Goal: Complete application form: Complete application form

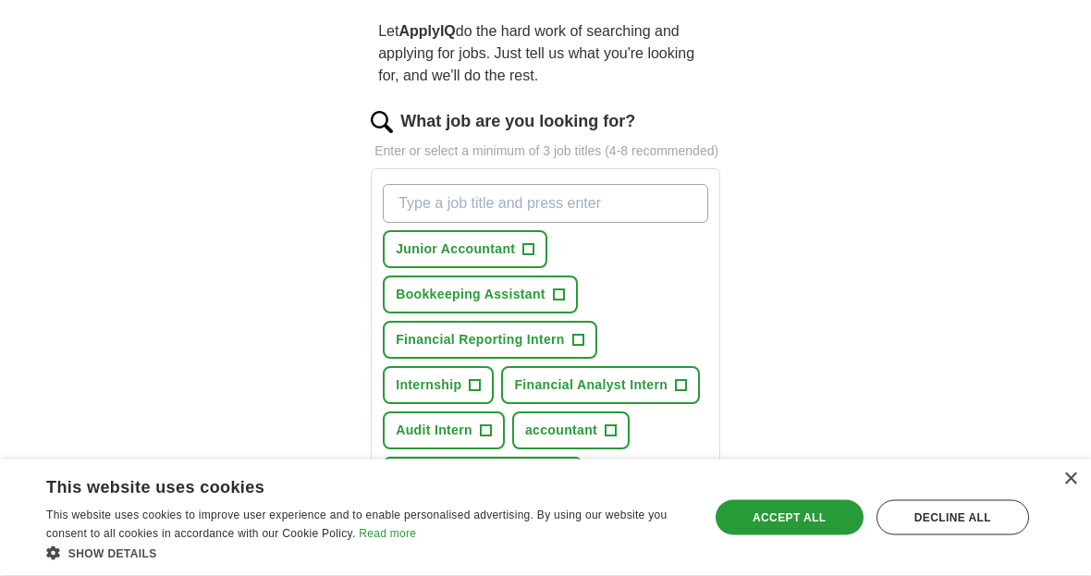
scroll to position [165, 0]
click at [519, 268] on button "Junior Accountant +" at bounding box center [465, 249] width 165 height 38
click at [604, 223] on input "What job are you looking for?" at bounding box center [545, 203] width 325 height 39
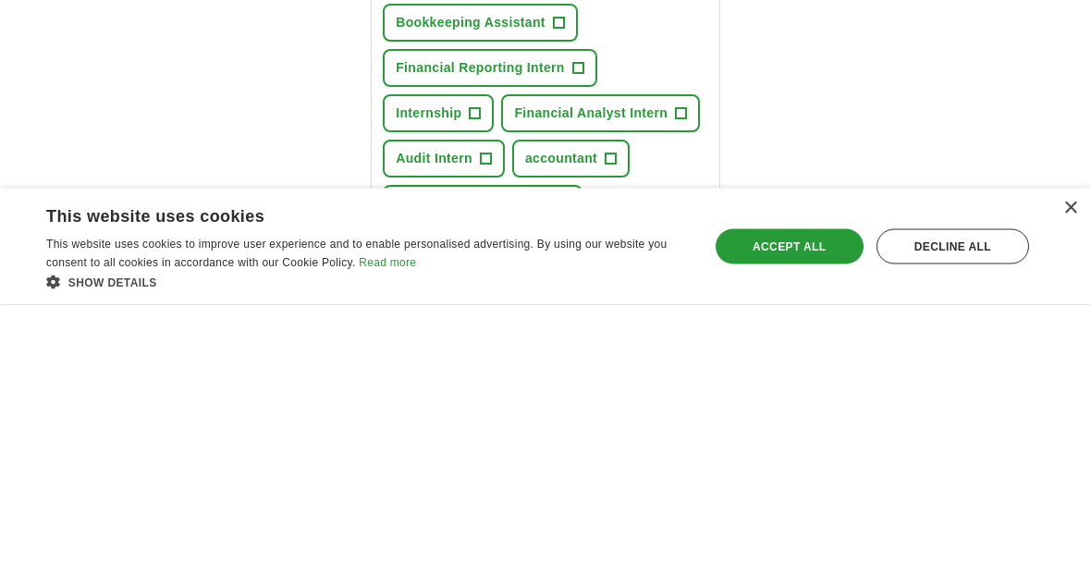
click at [511, 511] on span "Accounting Intern" at bounding box center [454, 520] width 116 height 19
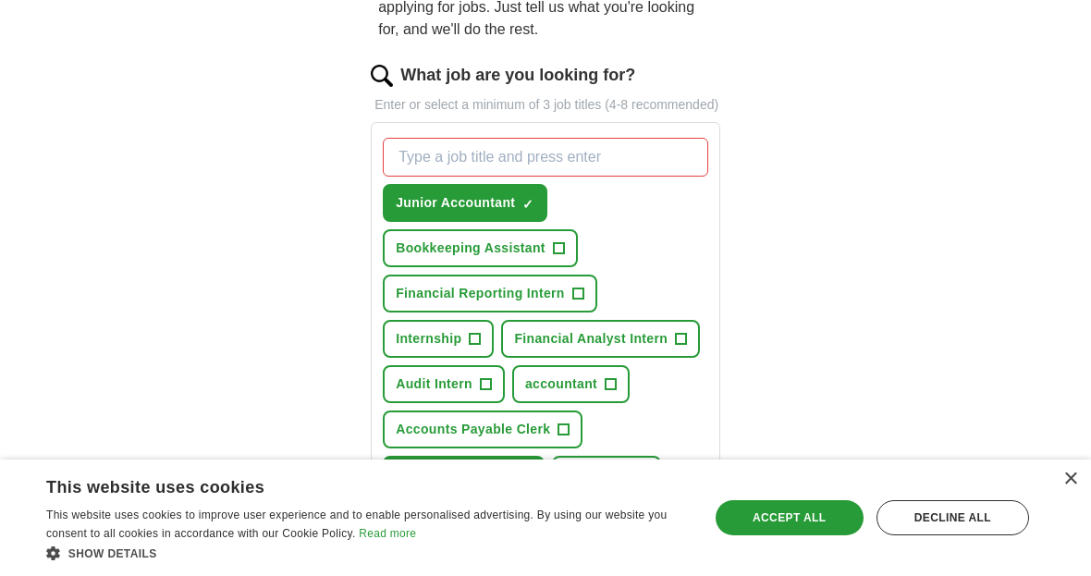
scroll to position [212, 0]
click at [648, 481] on span "+" at bounding box center [642, 475] width 12 height 12
click at [613, 391] on span "+" at bounding box center [610, 383] width 11 height 15
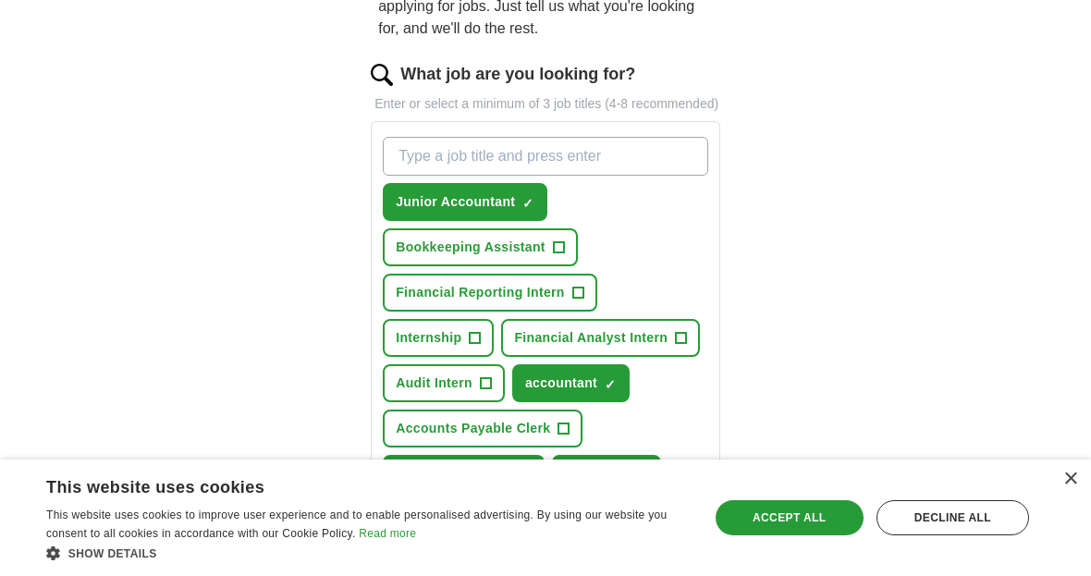
click at [490, 391] on span "+" at bounding box center [485, 383] width 11 height 15
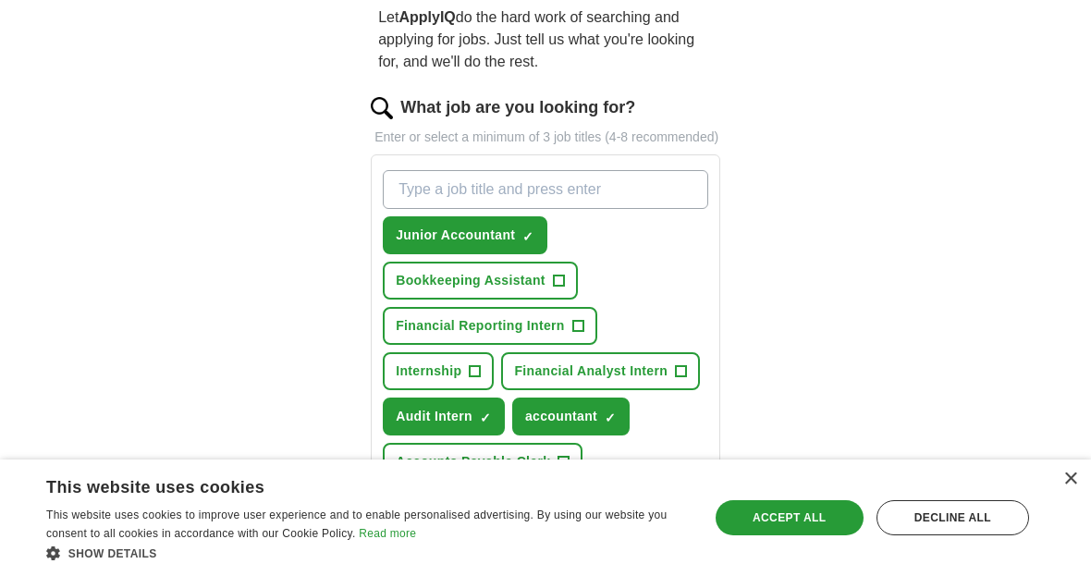
scroll to position [177, 0]
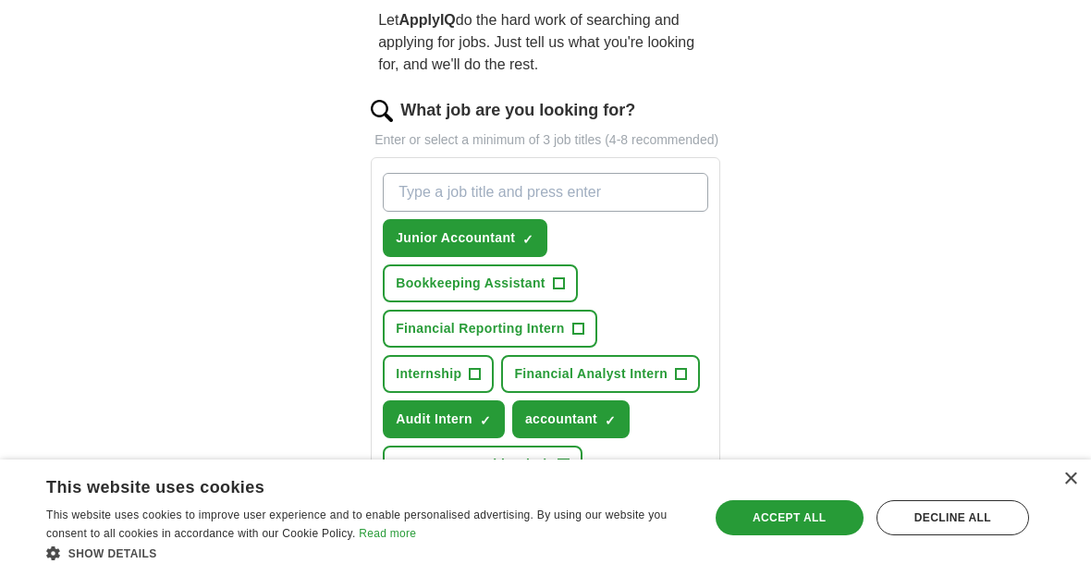
click at [479, 382] on span "+" at bounding box center [474, 374] width 11 height 15
click at [683, 382] on span "+" at bounding box center [681, 374] width 11 height 15
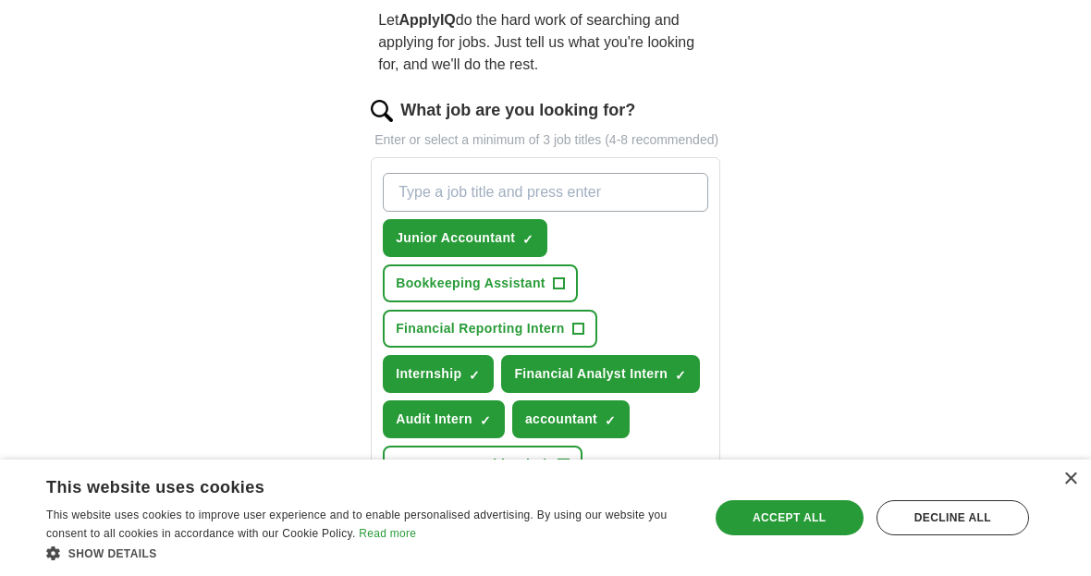
click at [681, 383] on span "✓" at bounding box center [680, 375] width 11 height 15
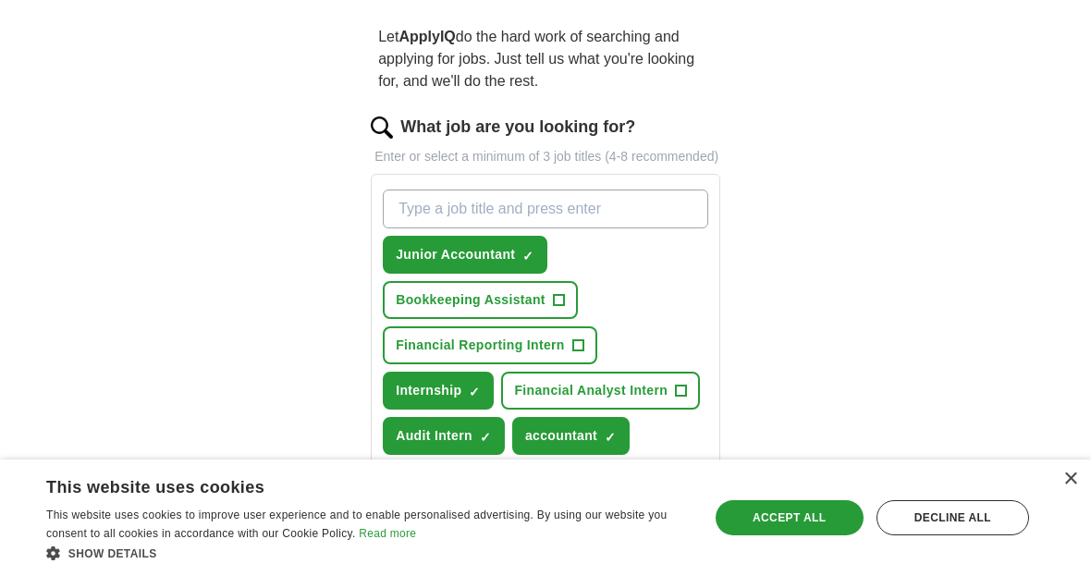
scroll to position [157, 0]
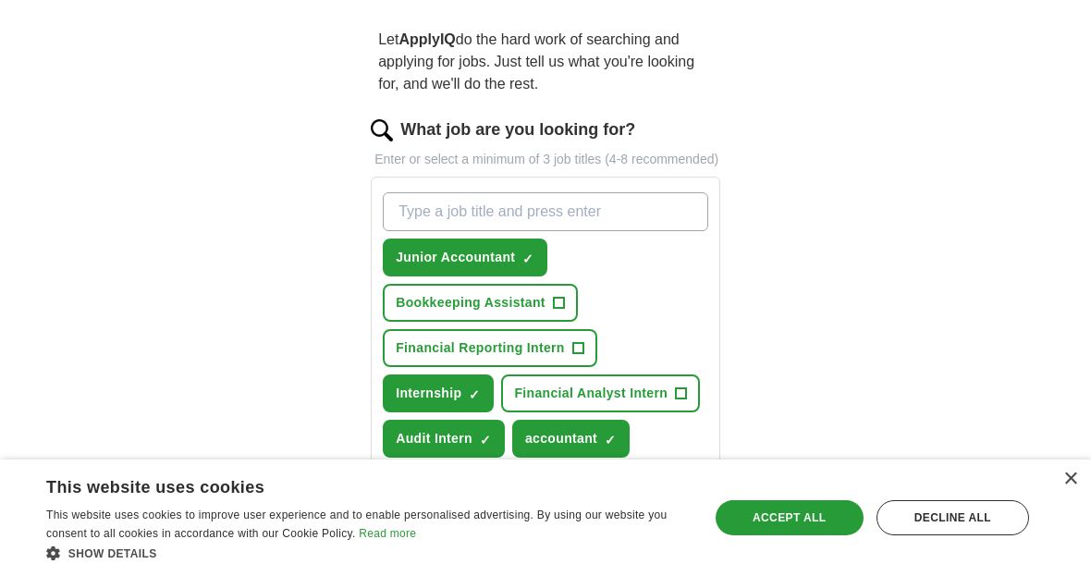
click at [583, 356] on span "+" at bounding box center [577, 348] width 11 height 15
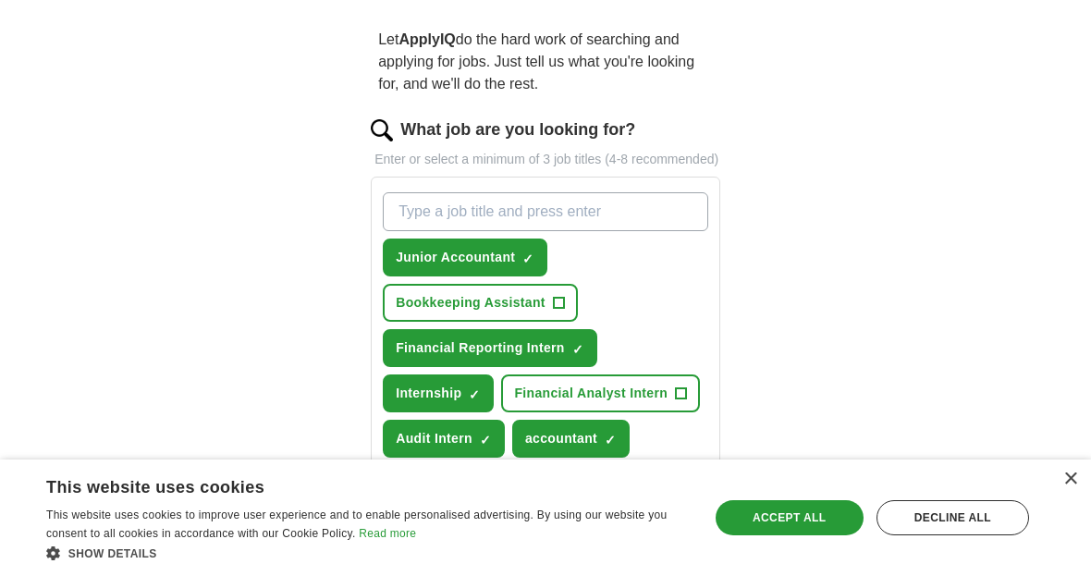
click at [562, 311] on span "+" at bounding box center [558, 303] width 11 height 15
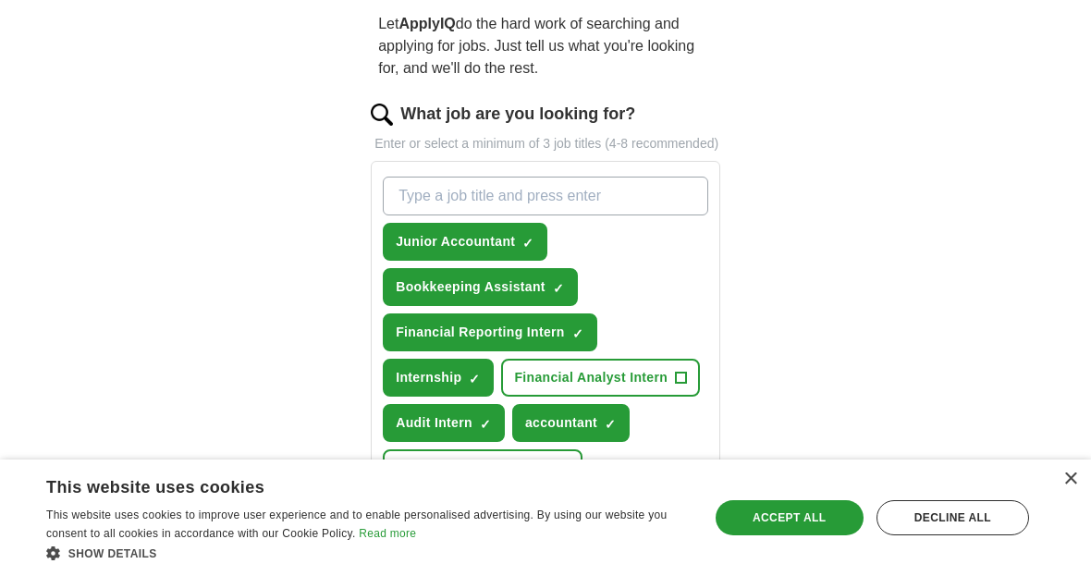
scroll to position [177, 0]
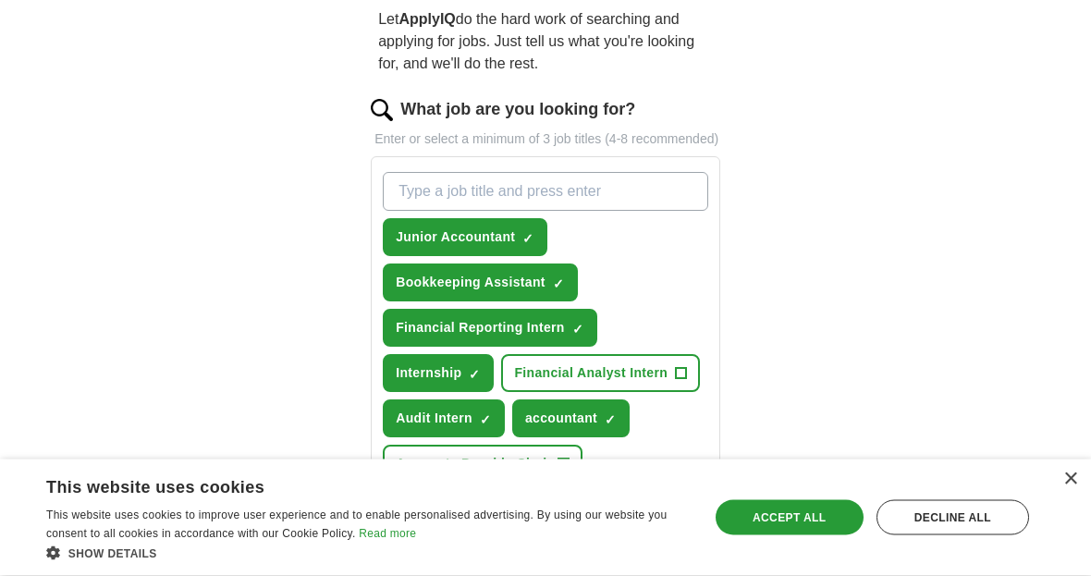
click at [560, 472] on span "+" at bounding box center [563, 464] width 11 height 15
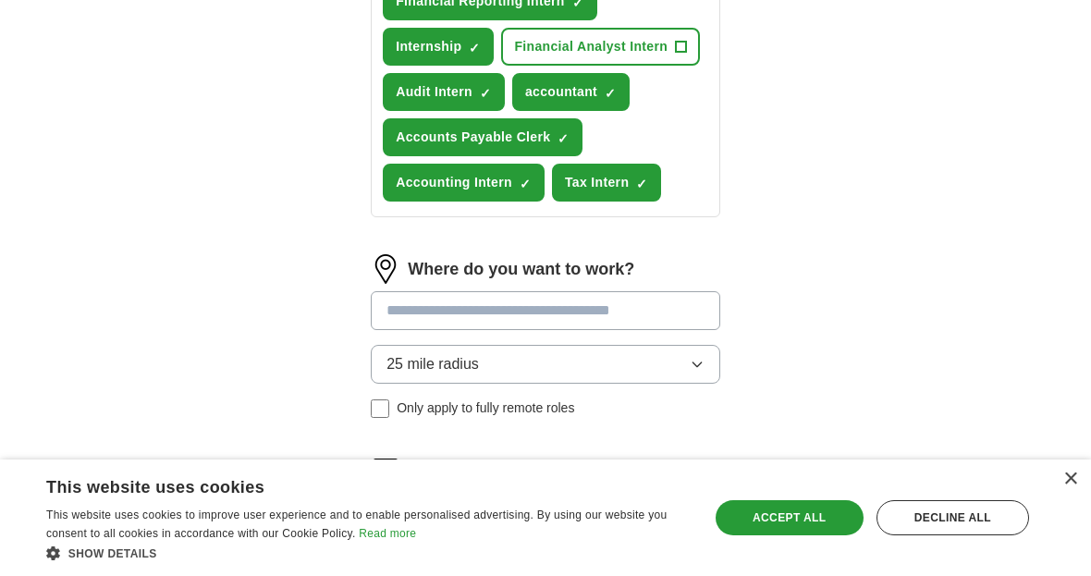
scroll to position [544, 0]
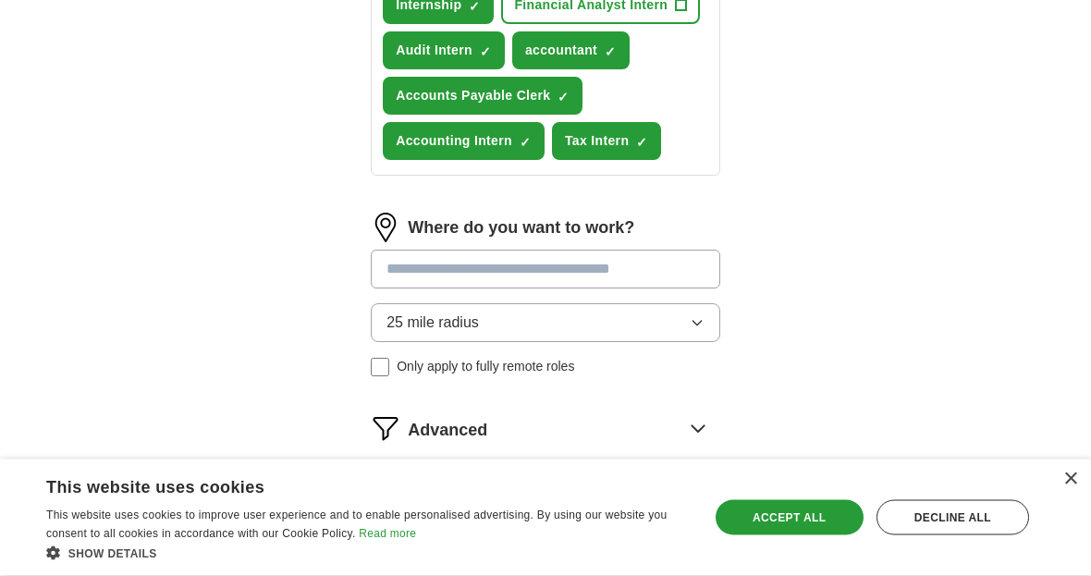
click at [685, 343] on button "25 mile radius" at bounding box center [545, 323] width 349 height 39
click at [867, 419] on div "ApplyIQ Let ApplyIQ do the hard work of searching and applying for jobs. Just t…" at bounding box center [545, 43] width 946 height 1065
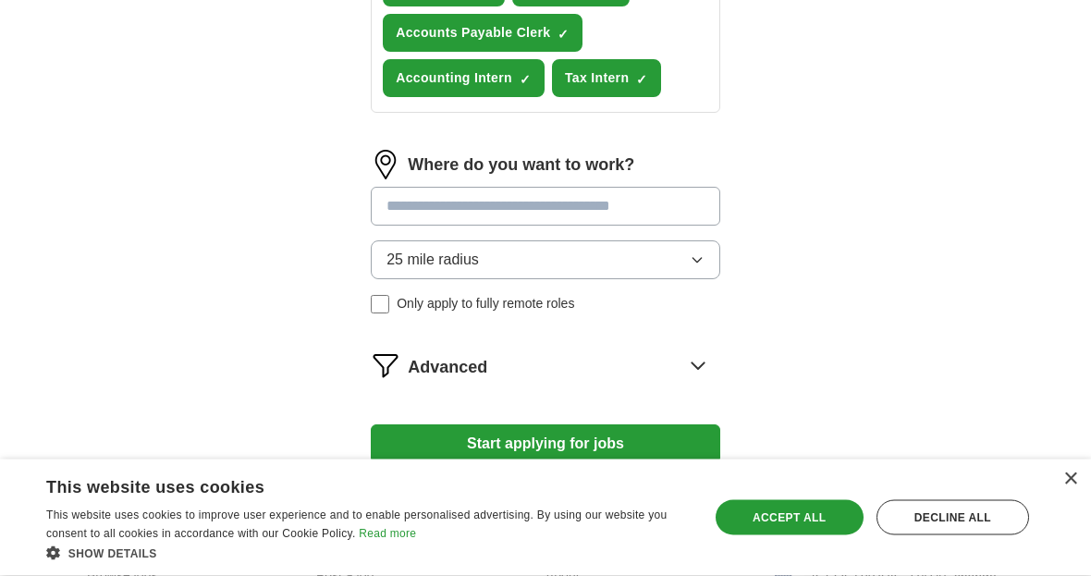
scroll to position [608, 0]
click at [674, 456] on button "Start applying for jobs" at bounding box center [545, 443] width 349 height 39
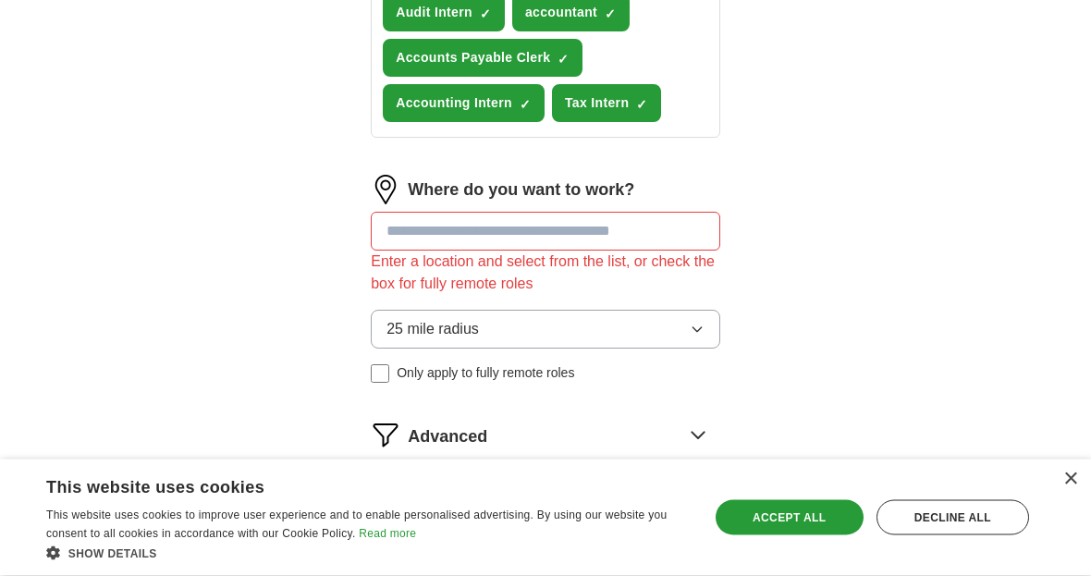
scroll to position [579, 0]
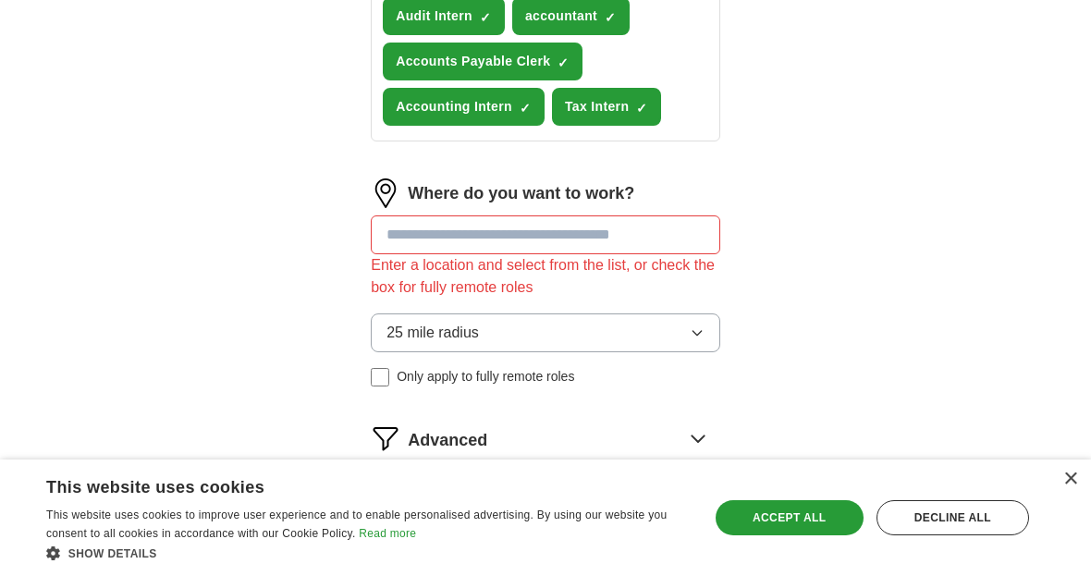
click at [640, 254] on input at bounding box center [545, 234] width 349 height 39
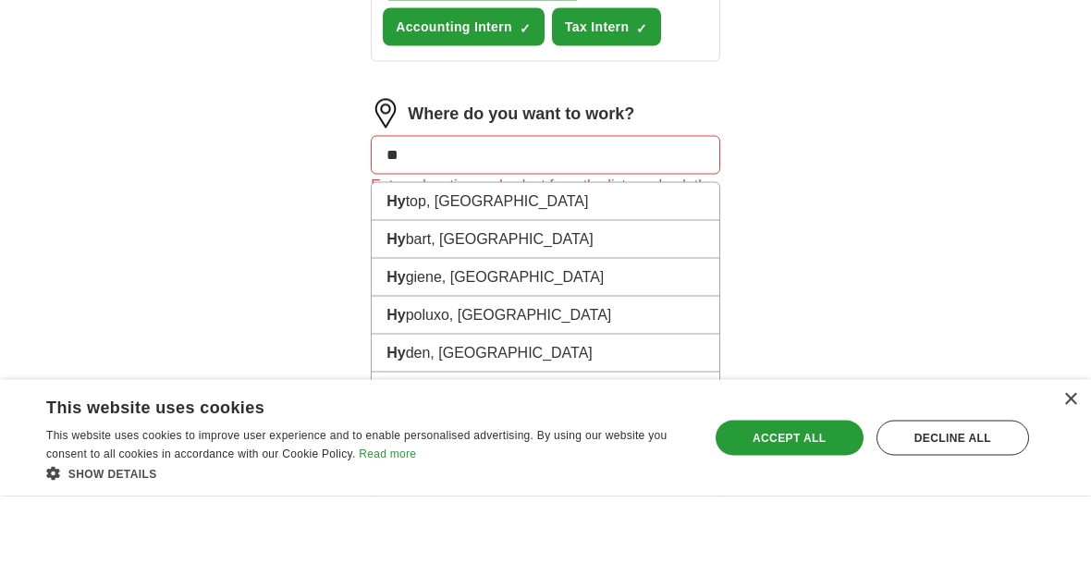
type input "*"
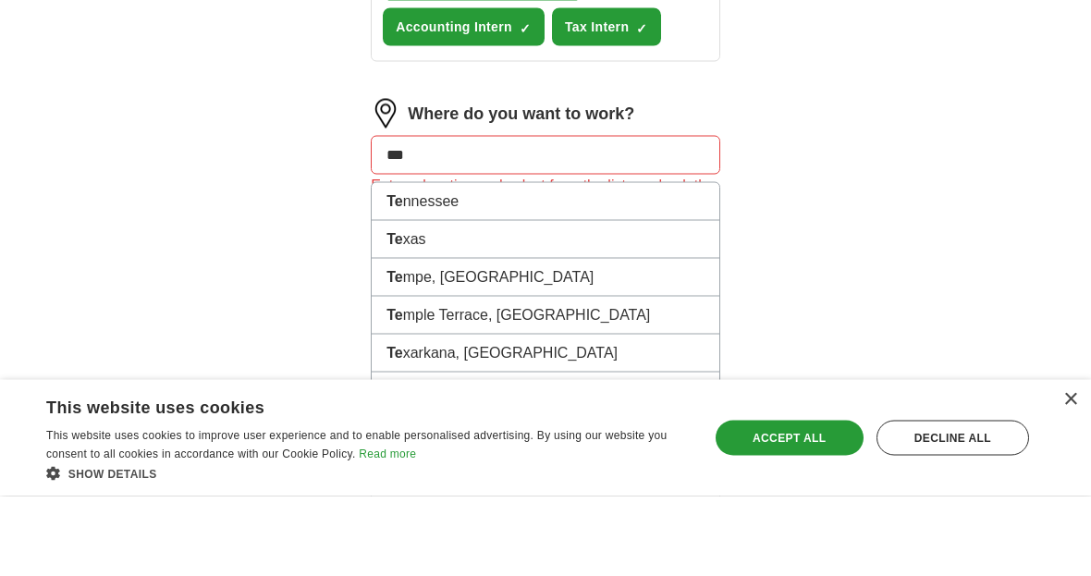
type input "****"
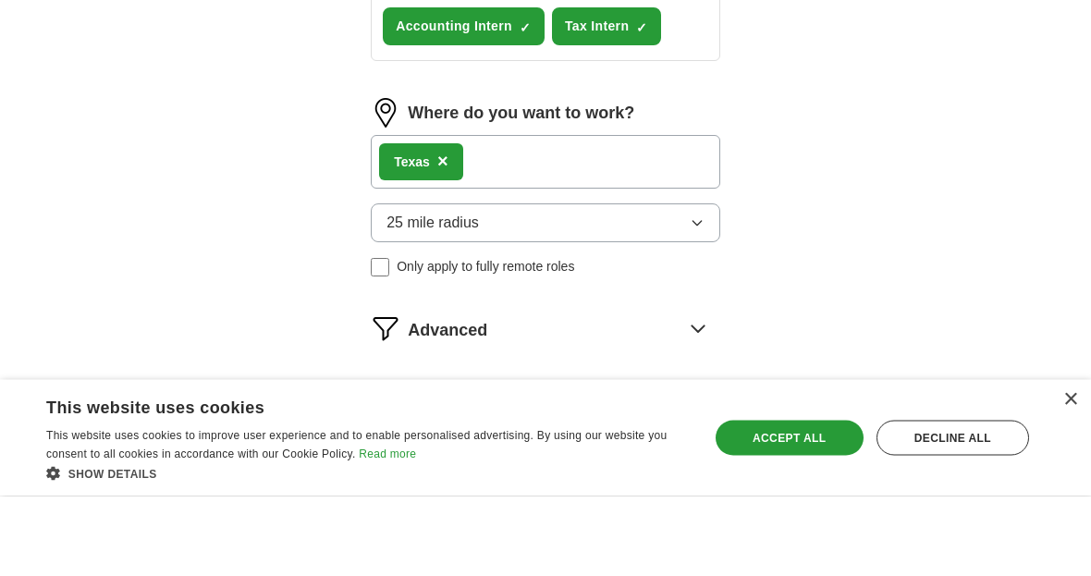
scroll to position [623, 0]
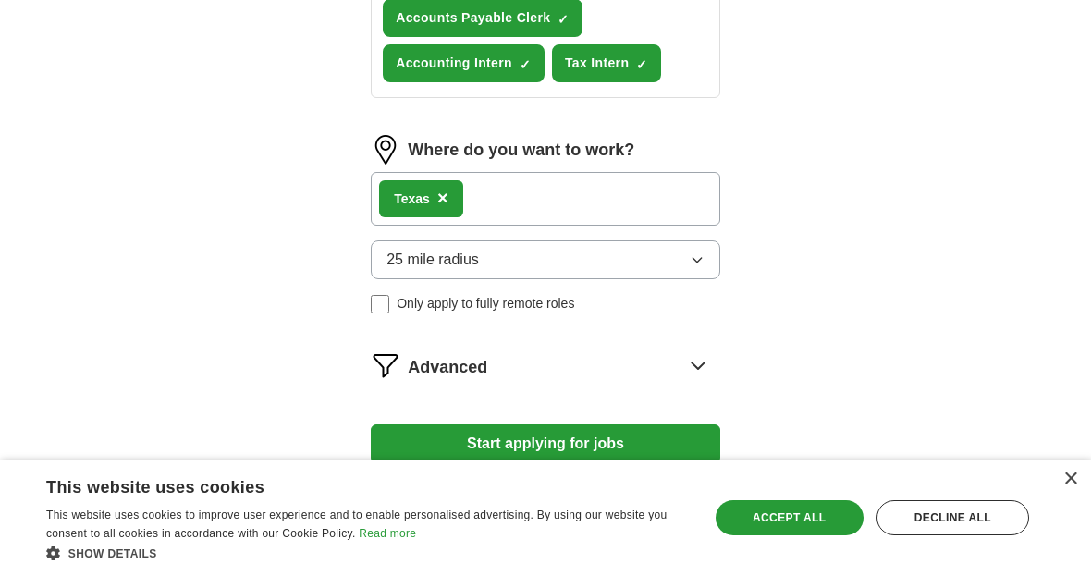
click at [670, 463] on button "Start applying for jobs" at bounding box center [545, 443] width 349 height 39
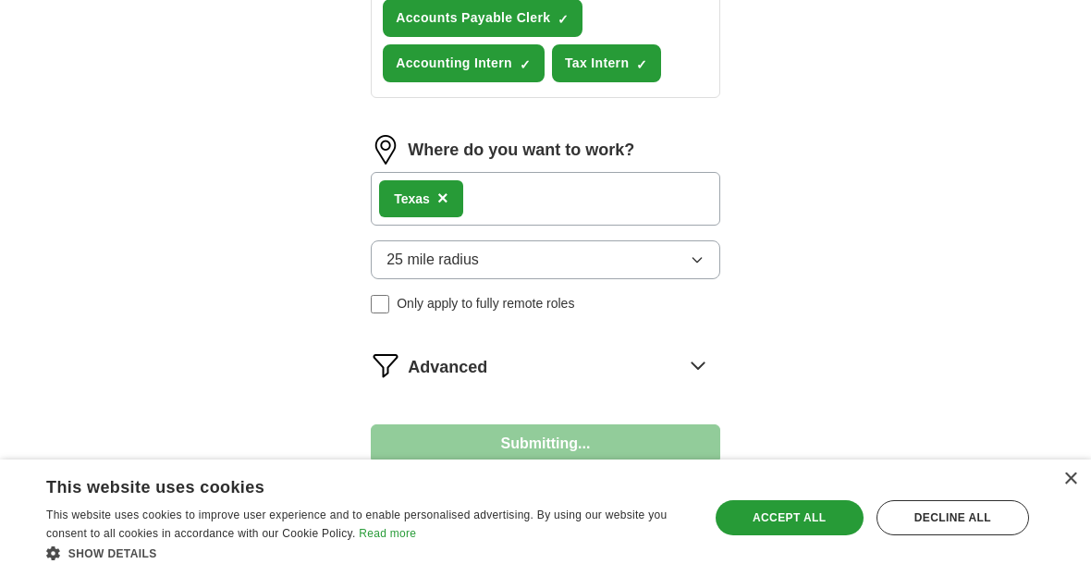
select select "**"
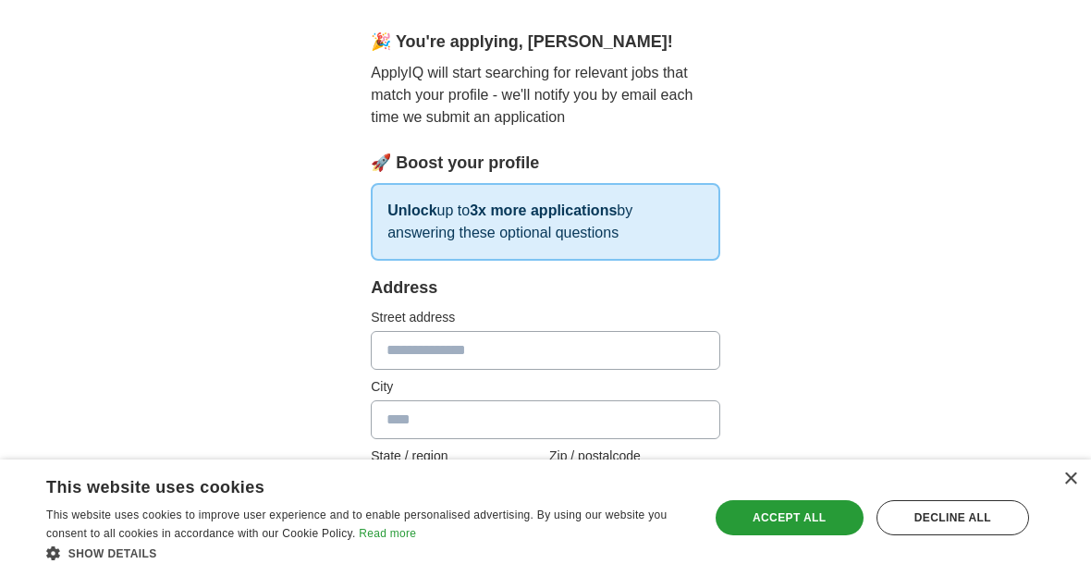
scroll to position [151, 0]
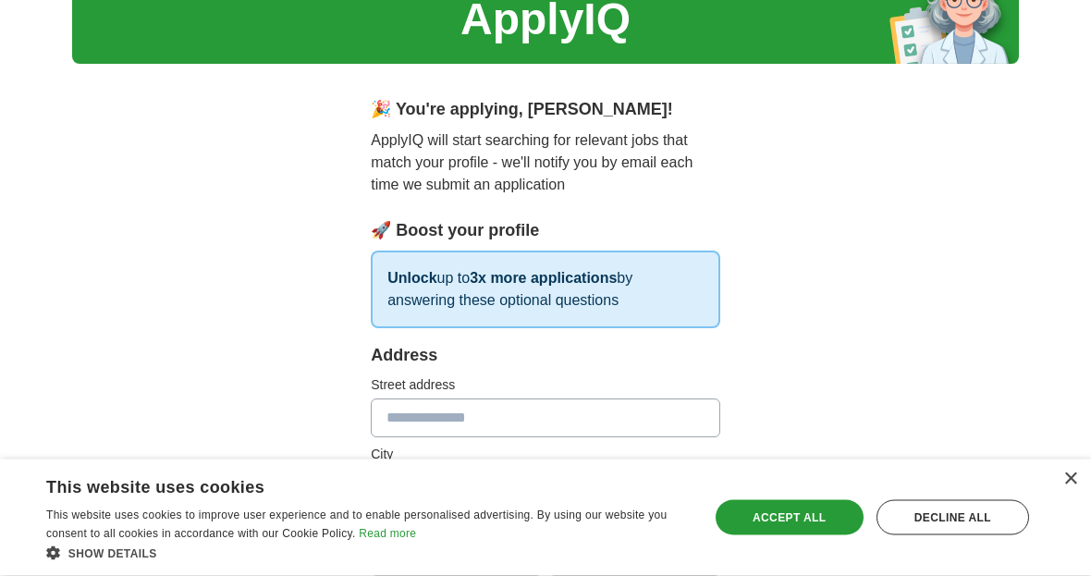
click at [635, 420] on input "text" at bounding box center [545, 418] width 349 height 39
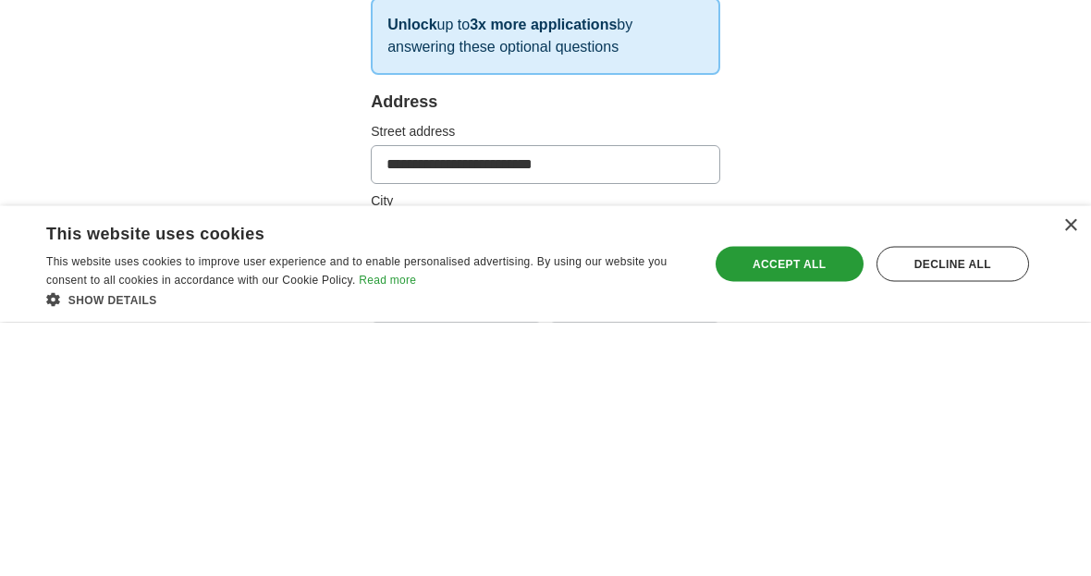
type input "**********"
click at [606, 469] on input "text" at bounding box center [545, 488] width 349 height 39
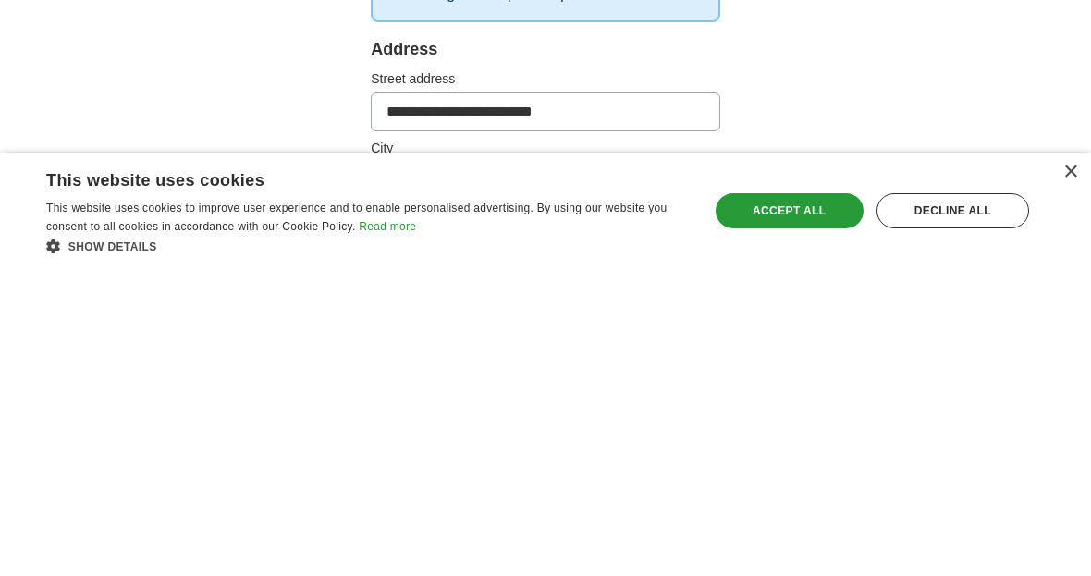
type input "**********"
click at [448, 538] on input "text" at bounding box center [456, 557] width 171 height 39
type input "*****"
click at [666, 538] on input "text" at bounding box center [634, 557] width 171 height 39
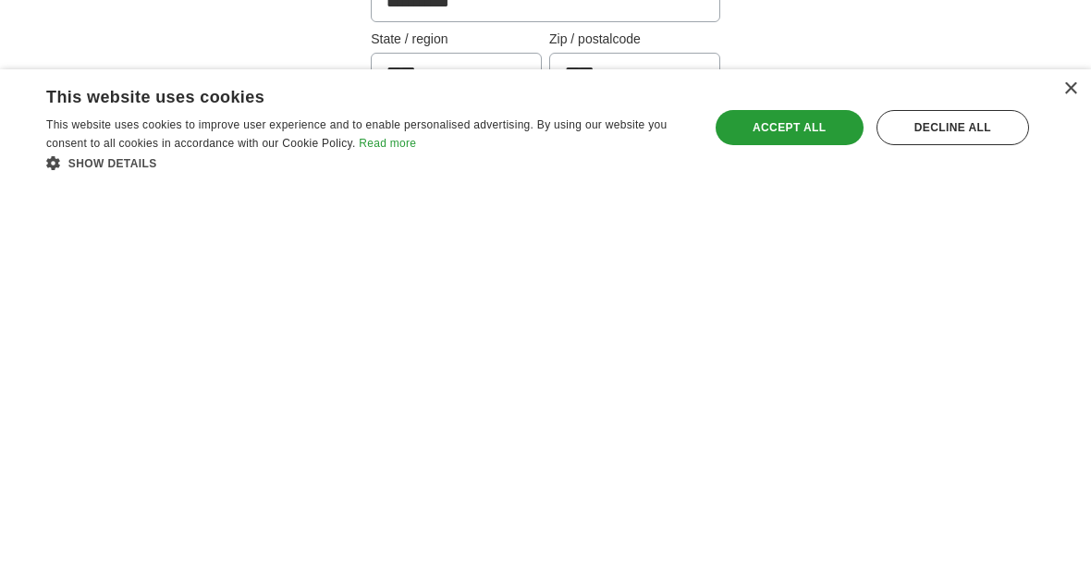
type input "*****"
click at [672, 512] on button "Please select..." at bounding box center [545, 531] width 349 height 39
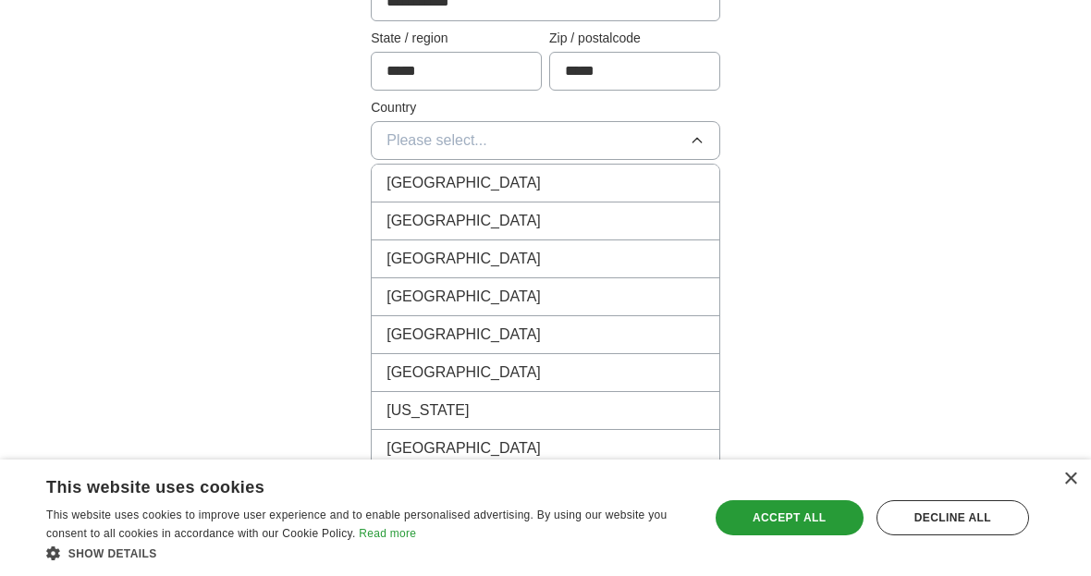
click at [517, 225] on div "[GEOGRAPHIC_DATA]" at bounding box center [545, 221] width 318 height 22
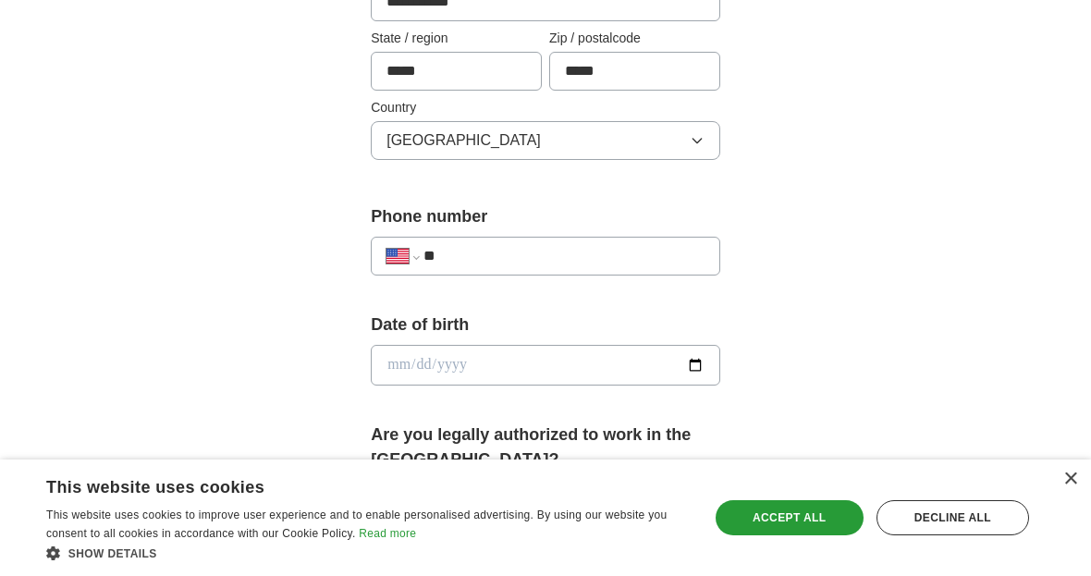
click at [631, 253] on input "**" at bounding box center [563, 256] width 281 height 22
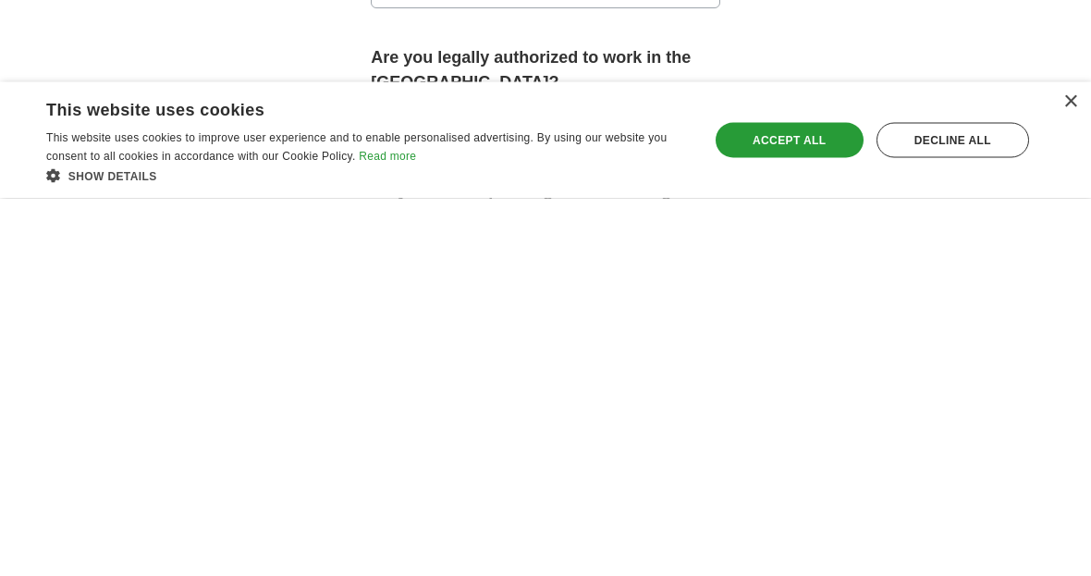
type input "**********"
click at [683, 481] on button "Please select..." at bounding box center [545, 500] width 349 height 39
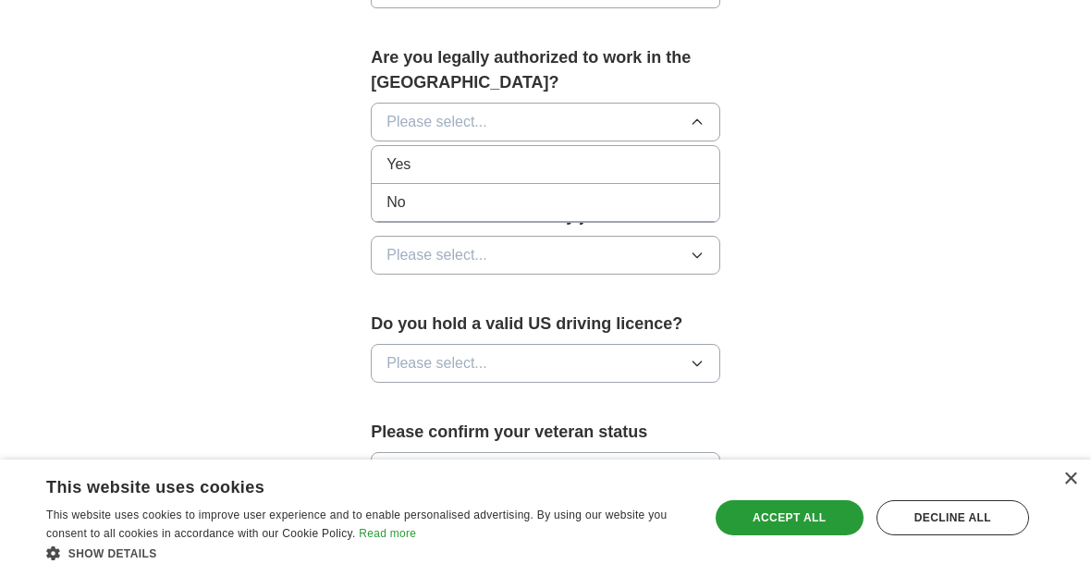
click at [644, 153] on div "Yes" at bounding box center [545, 164] width 318 height 22
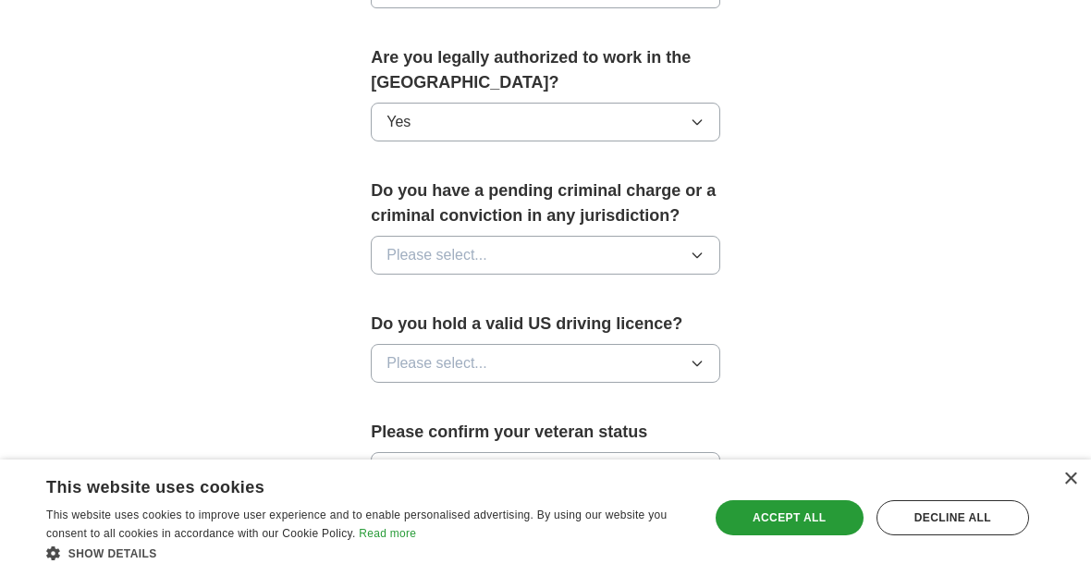
click at [687, 253] on button "Please select..." at bounding box center [545, 255] width 349 height 39
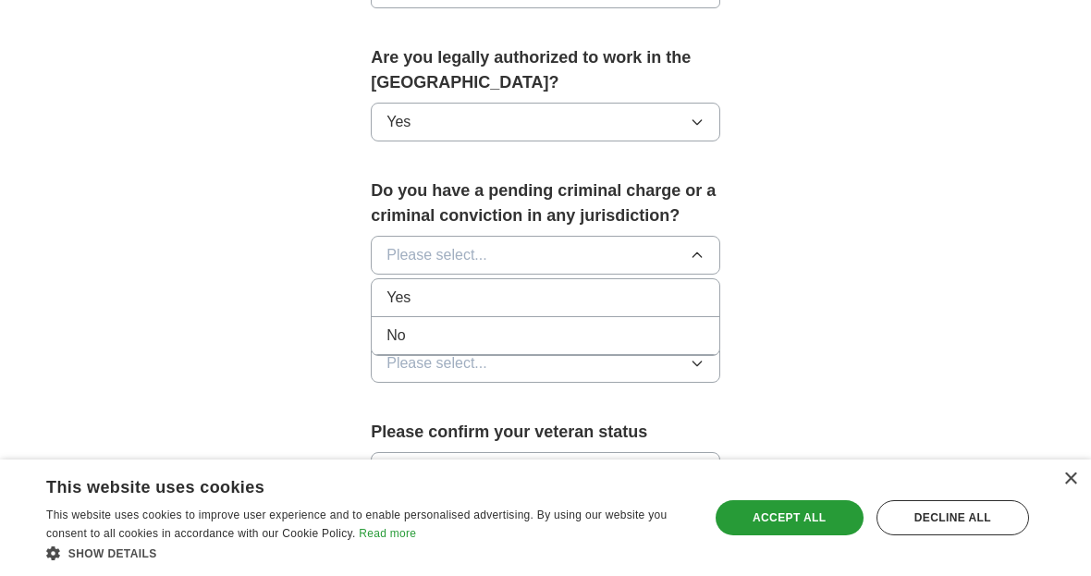
click at [615, 335] on div "No" at bounding box center [545, 335] width 318 height 22
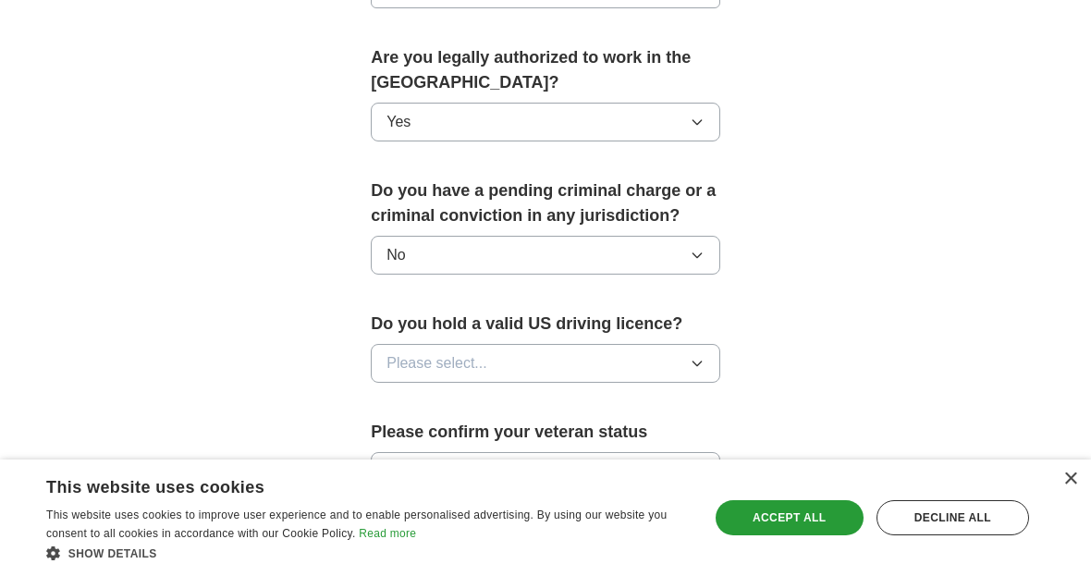
click at [692, 361] on button "Please select..." at bounding box center [545, 363] width 349 height 39
click at [654, 396] on div "Yes" at bounding box center [545, 406] width 318 height 22
click at [696, 470] on button "Please select..." at bounding box center [545, 471] width 349 height 39
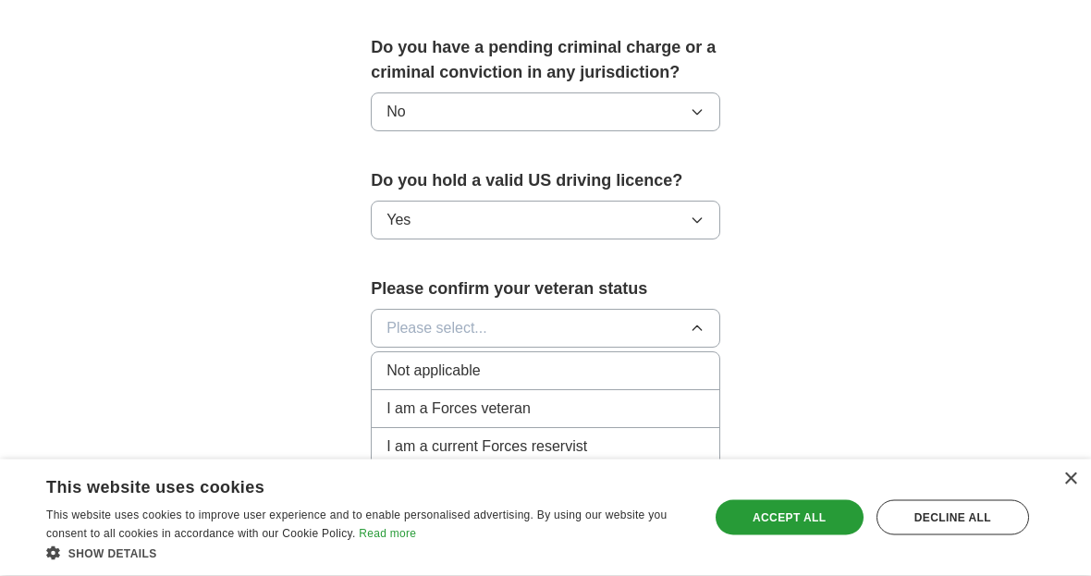
scroll to position [1086, 0]
click at [654, 367] on div "Not applicable" at bounding box center [545, 371] width 318 height 22
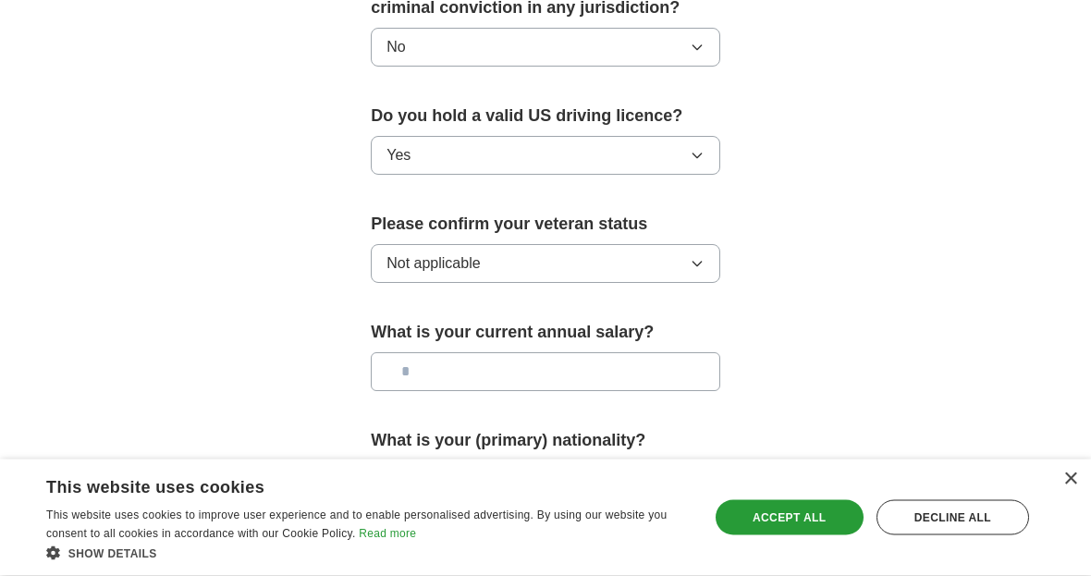
scroll to position [1154, 0]
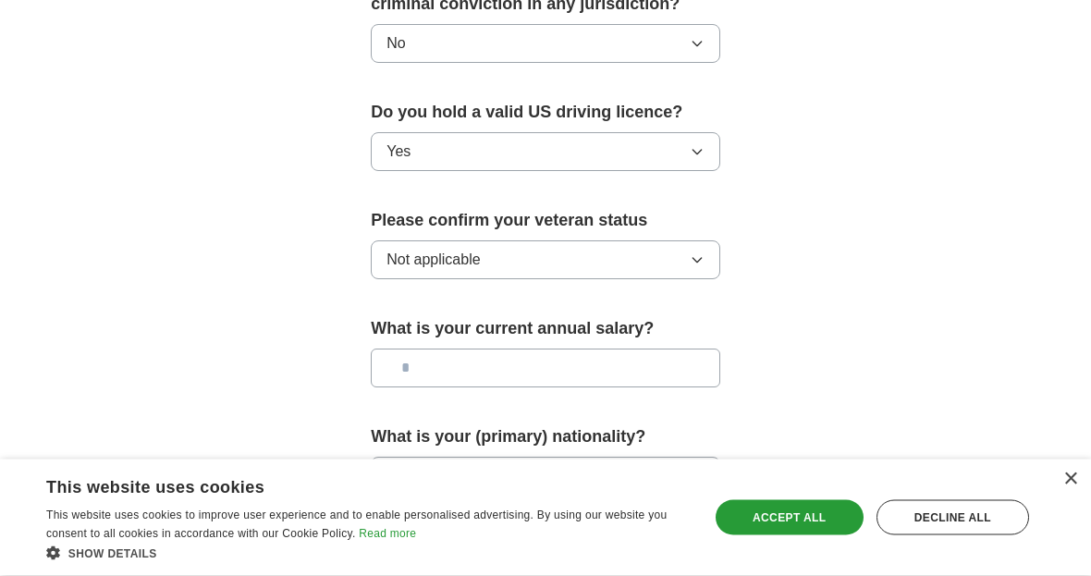
click at [680, 362] on input "text" at bounding box center [545, 368] width 349 height 39
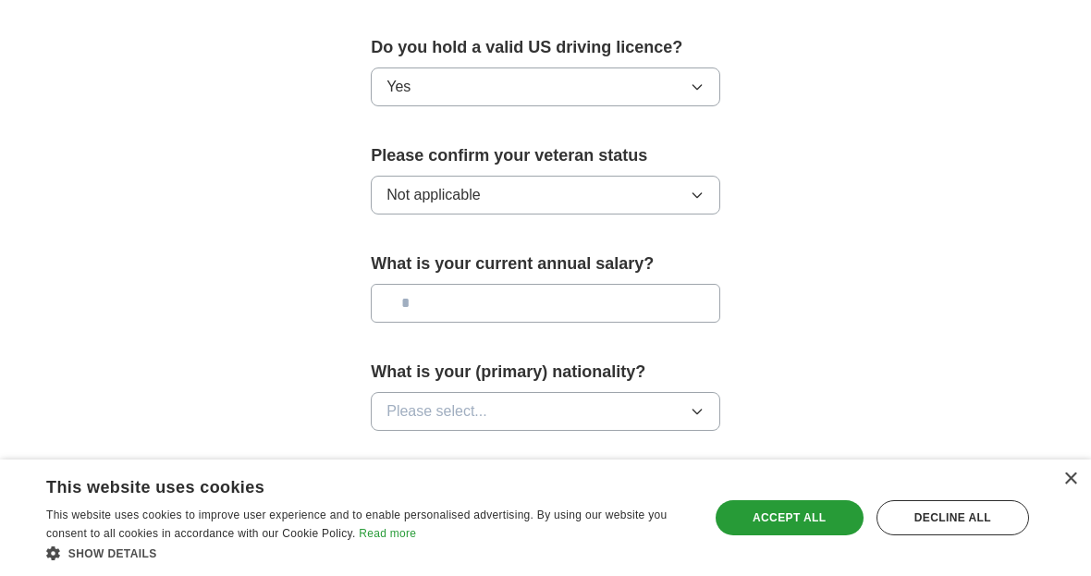
click at [686, 400] on button "Please select..." at bounding box center [545, 411] width 349 height 39
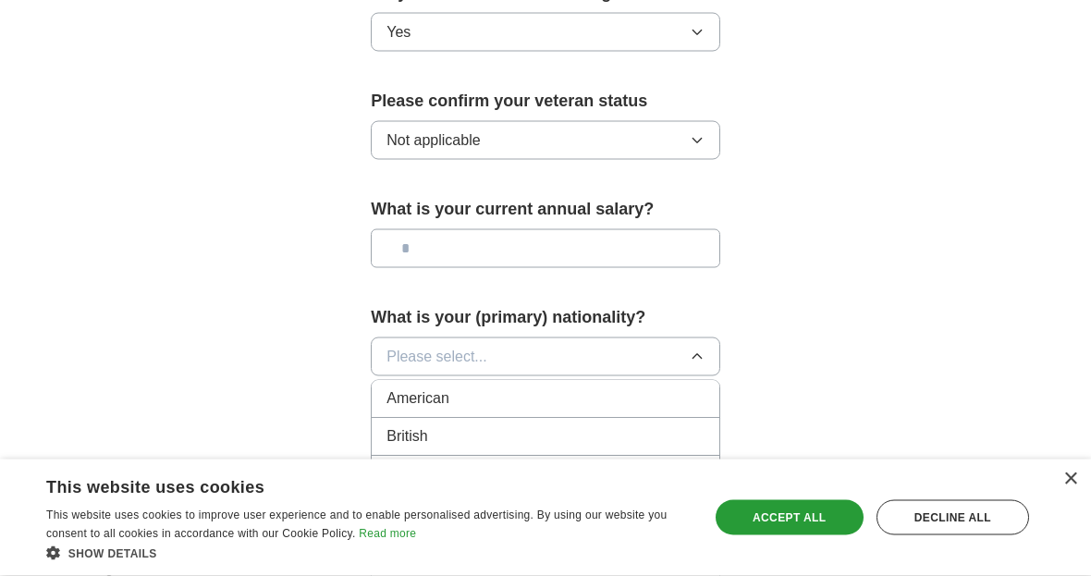
scroll to position [1296, 0]
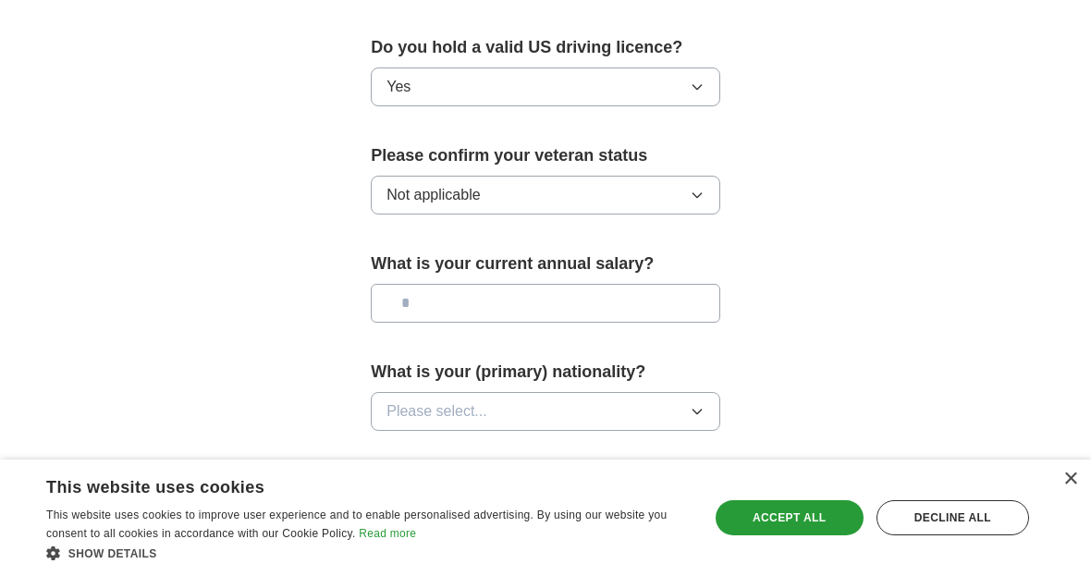
click at [663, 477] on button "Save and continue" at bounding box center [545, 486] width 349 height 37
